Goal: Navigation & Orientation: Find specific page/section

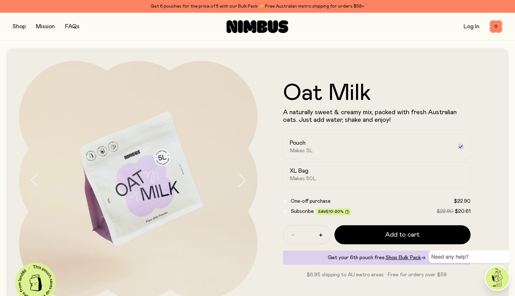
click at [71, 26] on link "FAQs" at bounding box center [72, 27] width 14 height 6
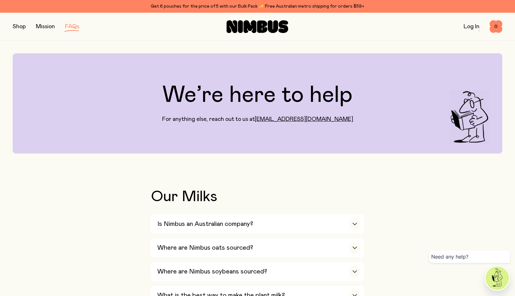
click at [47, 26] on link "Mission" at bounding box center [45, 27] width 19 height 6
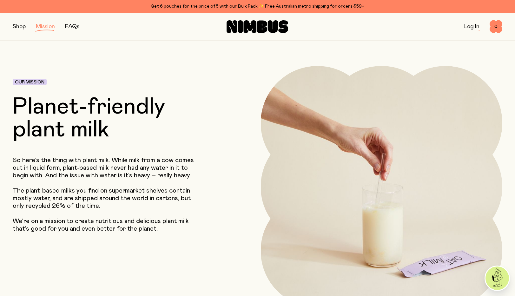
click at [20, 25] on button "button" at bounding box center [19, 26] width 13 height 9
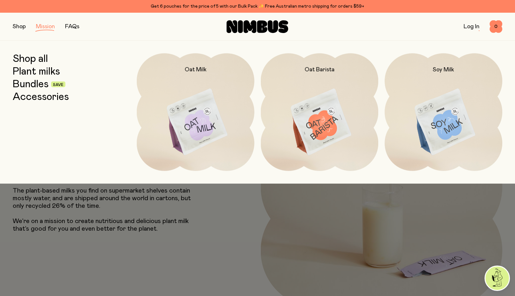
click at [254, 23] on icon at bounding box center [250, 26] width 13 height 13
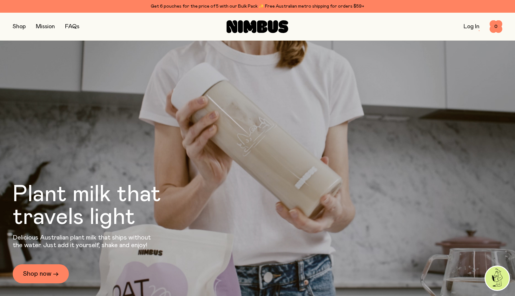
click at [18, 25] on button "button" at bounding box center [19, 26] width 13 height 9
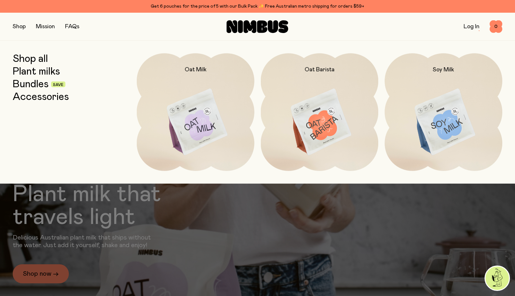
click at [33, 57] on link "Shop all" at bounding box center [30, 58] width 35 height 11
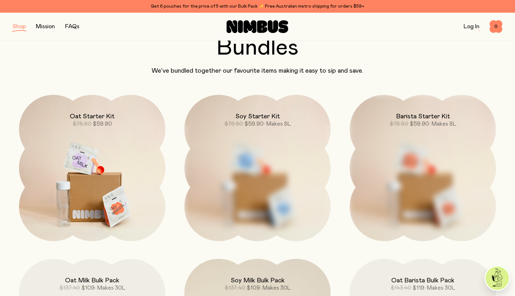
scroll to position [468, 0]
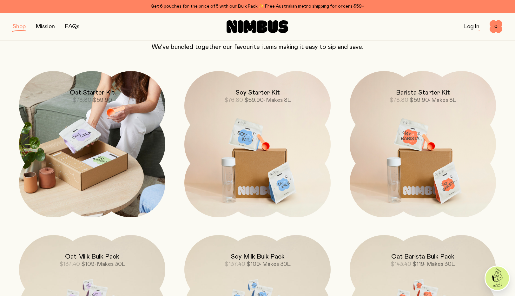
click at [105, 141] on img at bounding box center [92, 144] width 146 height 146
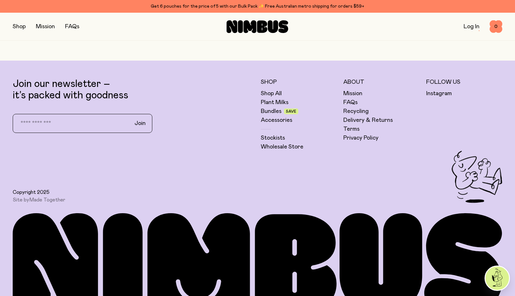
scroll to position [2286, 0]
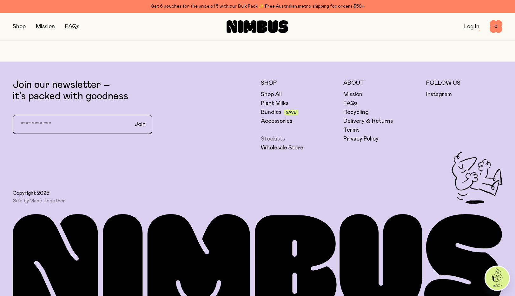
click at [271, 138] on link "Stockists" at bounding box center [273, 139] width 24 height 8
